Goal: Information Seeking & Learning: Learn about a topic

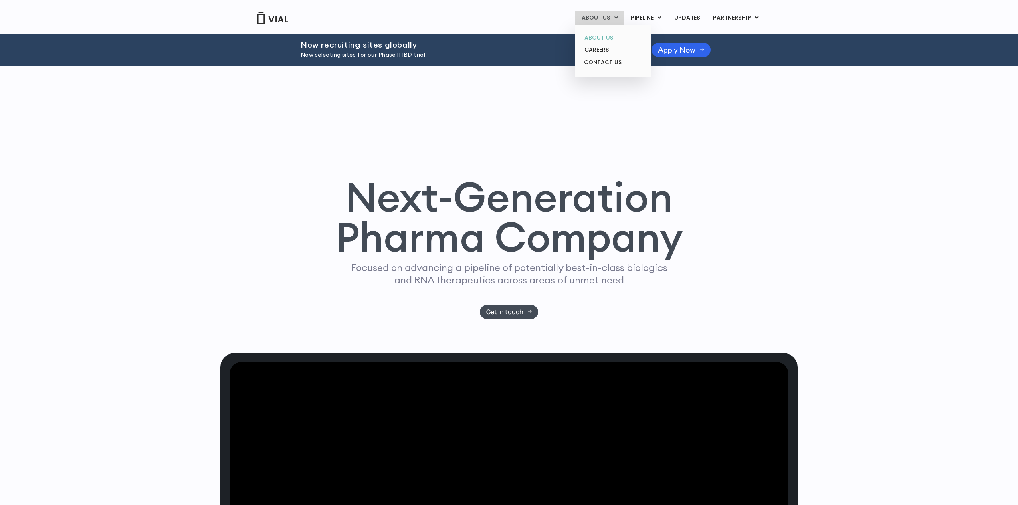
click at [598, 34] on link "ABOUT US" at bounding box center [613, 38] width 70 height 12
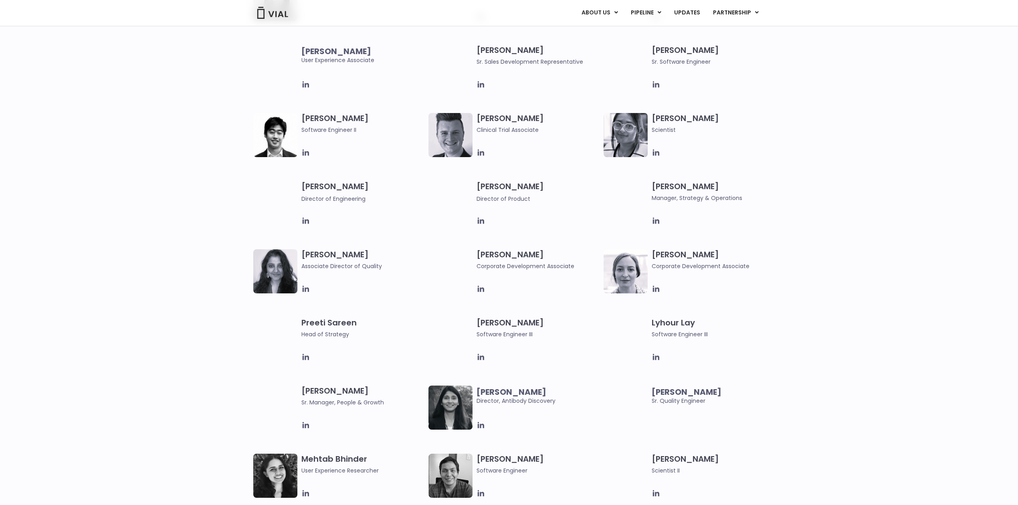
scroll to position [890, 0]
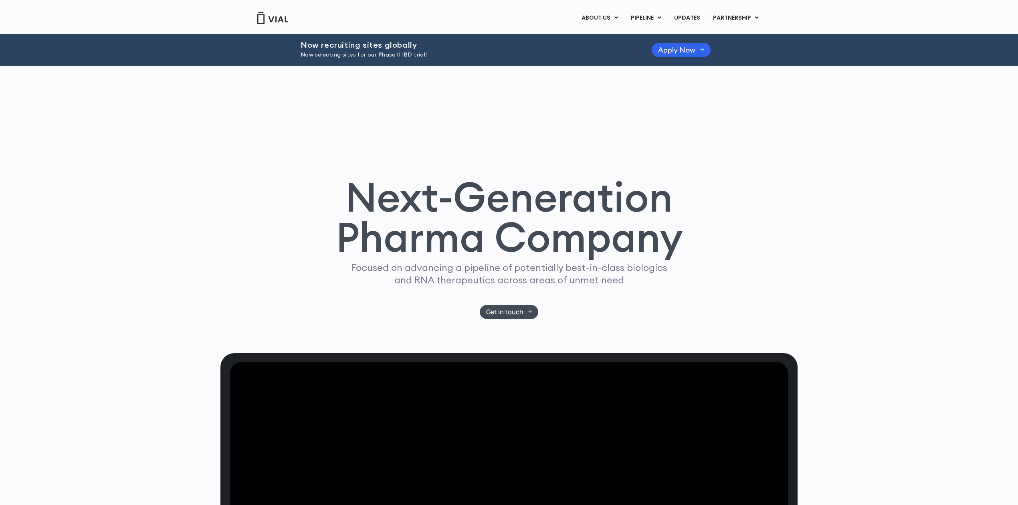
click at [291, 109] on div "Next-Generation Pharma Company Focused on advancing a pipeline of potentially b…" at bounding box center [508, 209] width 577 height 287
click at [172, 42] on div "Now recruiting sites globally Now selecting sites for our Phase II IBD trial! A…" at bounding box center [509, 50] width 1018 height 32
